Goal: Transaction & Acquisition: Purchase product/service

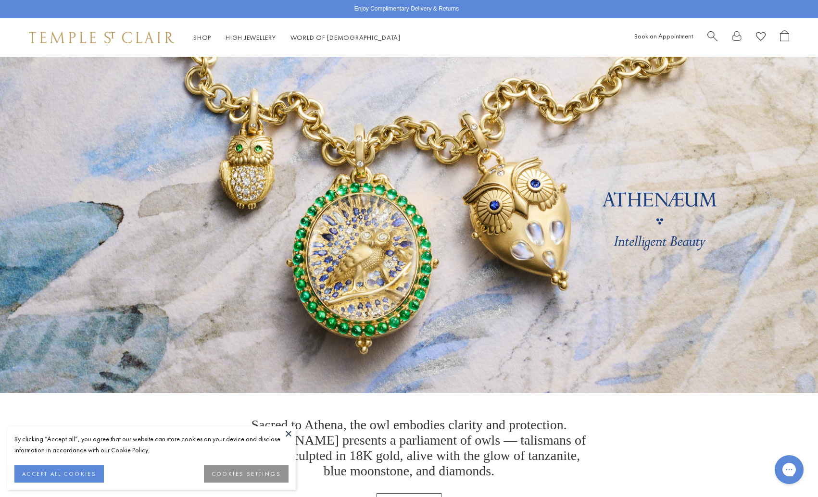
click at [713, 34] on span "Search" at bounding box center [712, 35] width 10 height 10
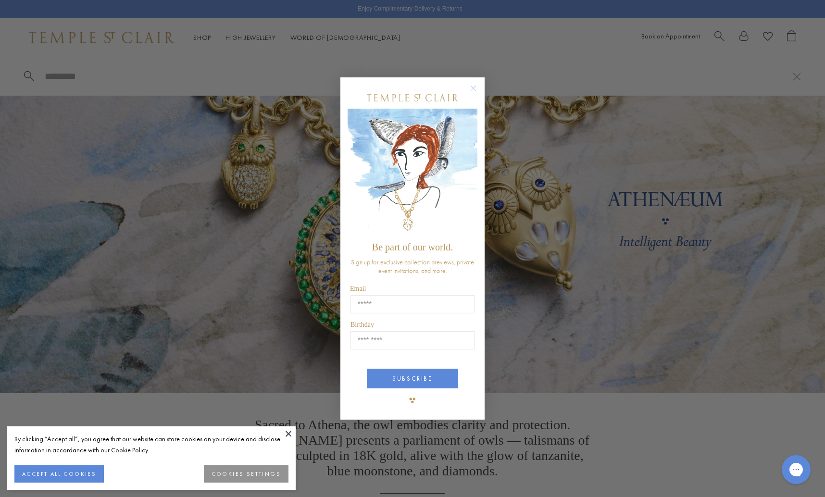
click at [473, 89] on circle "Close dialog" at bounding box center [474, 89] width 12 height 12
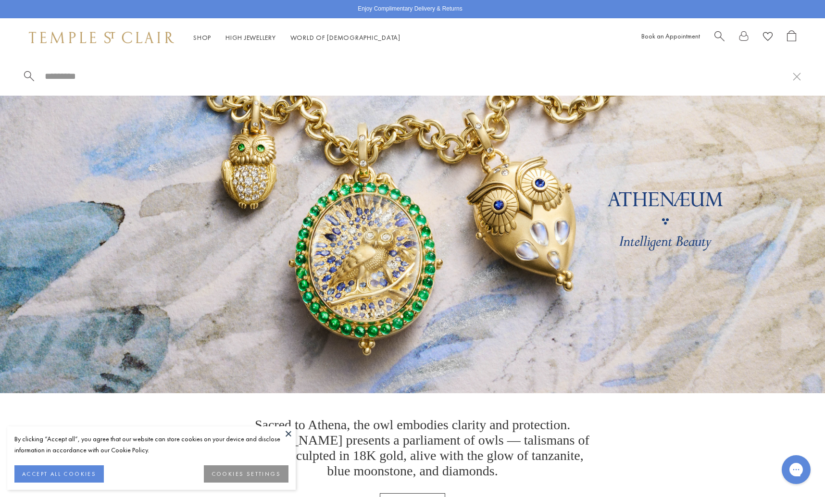
click at [716, 34] on span "Search" at bounding box center [720, 35] width 10 height 10
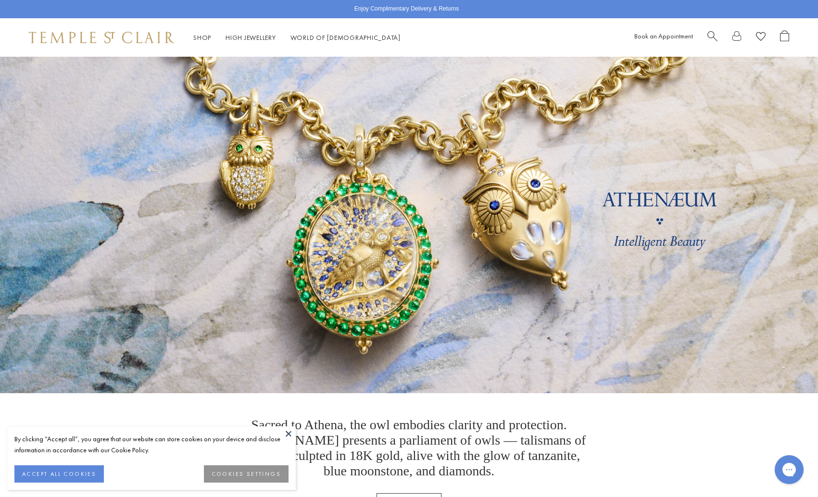
click at [288, 432] on button at bounding box center [288, 434] width 14 height 14
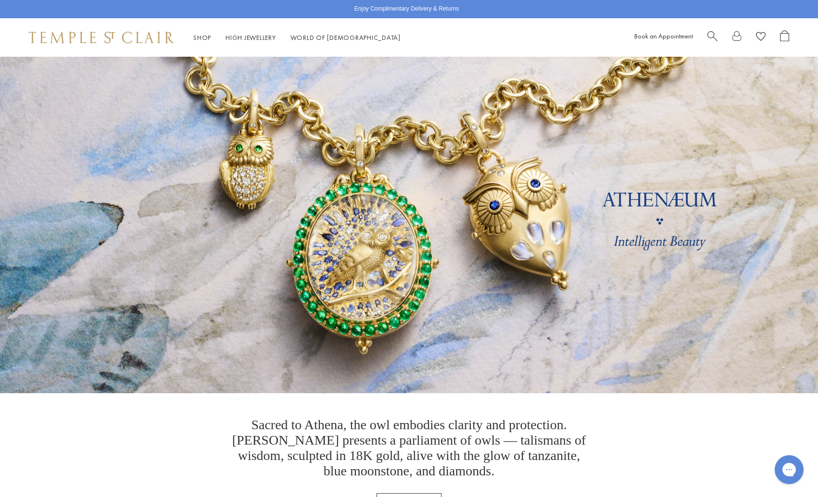
click at [710, 37] on span "Search" at bounding box center [712, 35] width 10 height 10
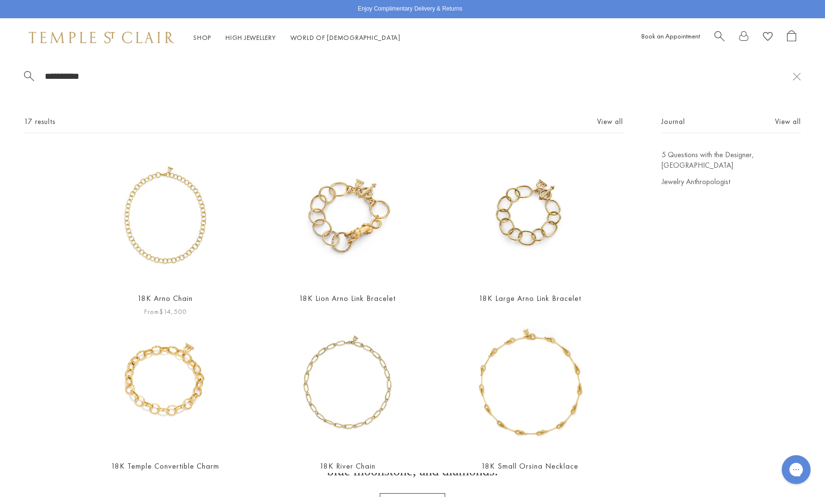
type input "**********"
click at [186, 233] on img at bounding box center [165, 217] width 134 height 134
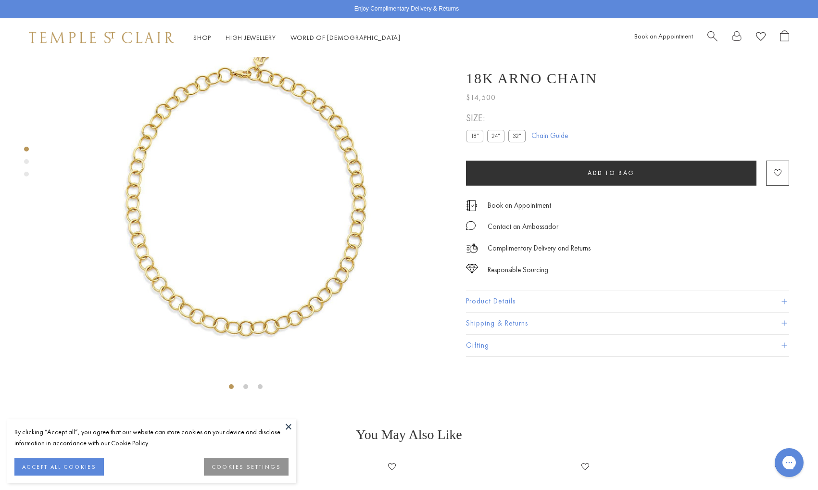
scroll to position [57, 0]
click at [492, 136] on label "24"" at bounding box center [495, 136] width 17 height 12
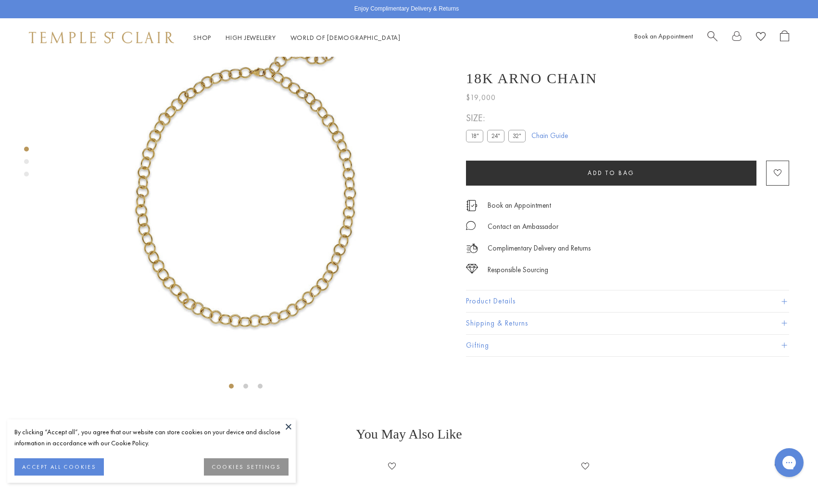
click at [288, 424] on button at bounding box center [288, 426] width 14 height 14
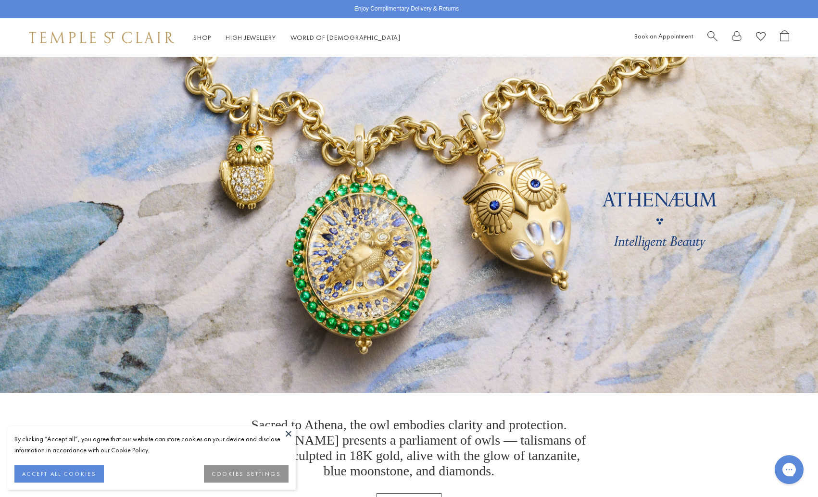
click at [289, 431] on button at bounding box center [288, 434] width 14 height 14
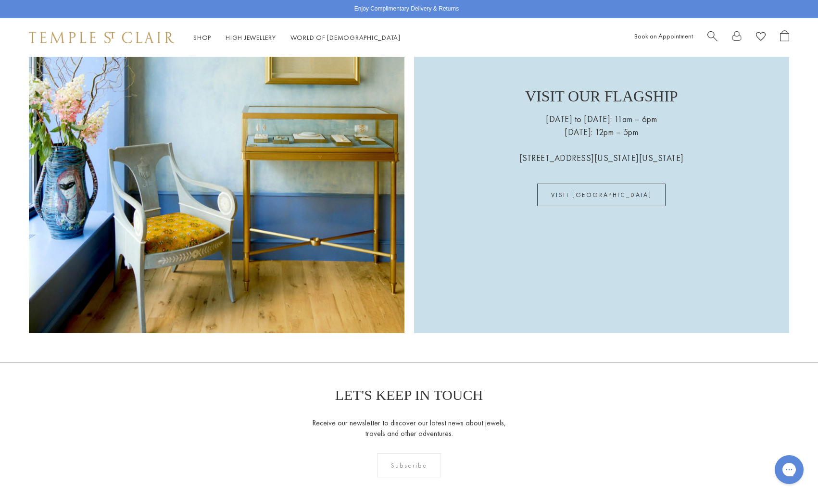
scroll to position [2679, 0]
